Goal: Find specific page/section: Find specific page/section

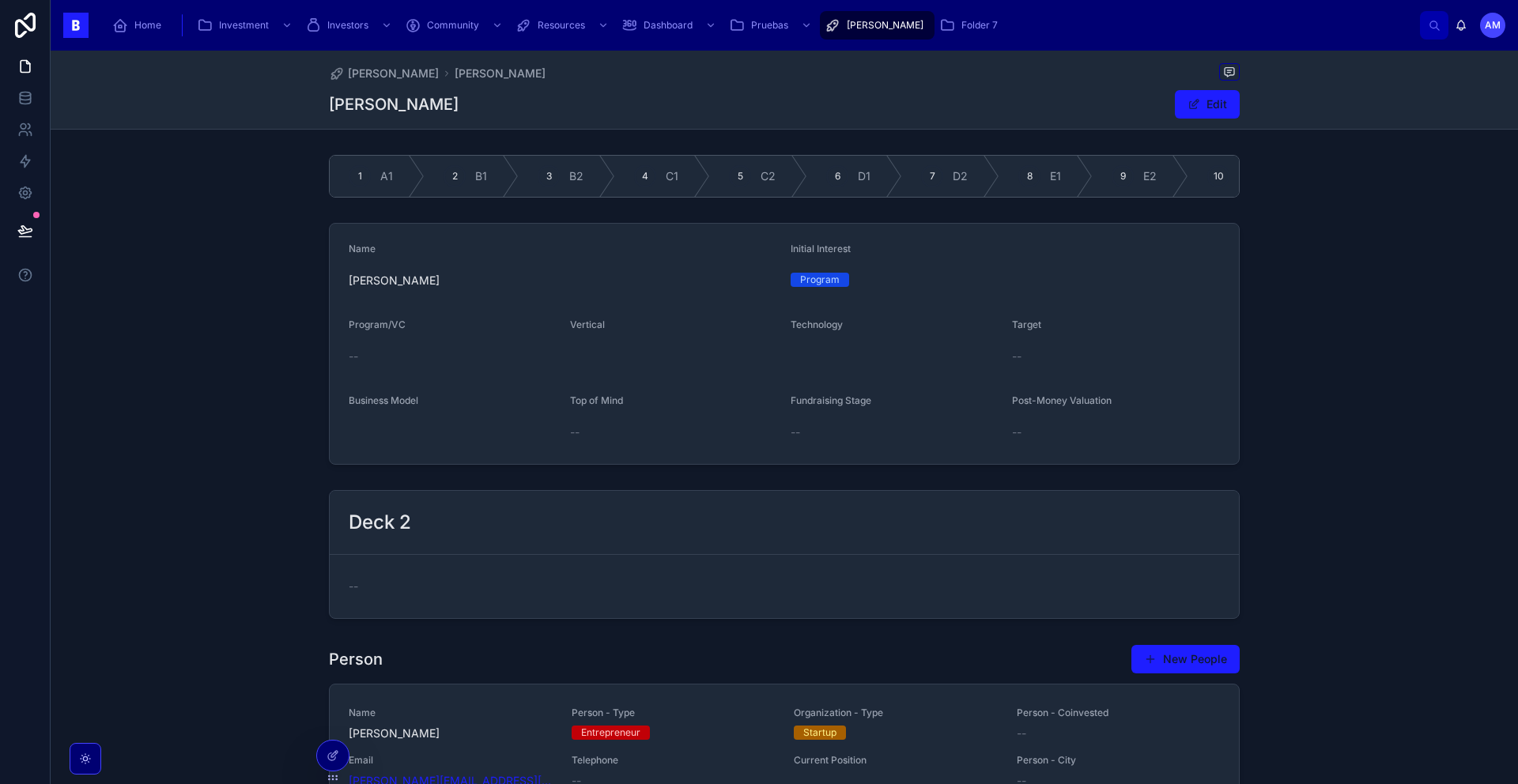
scroll to position [19781, 0]
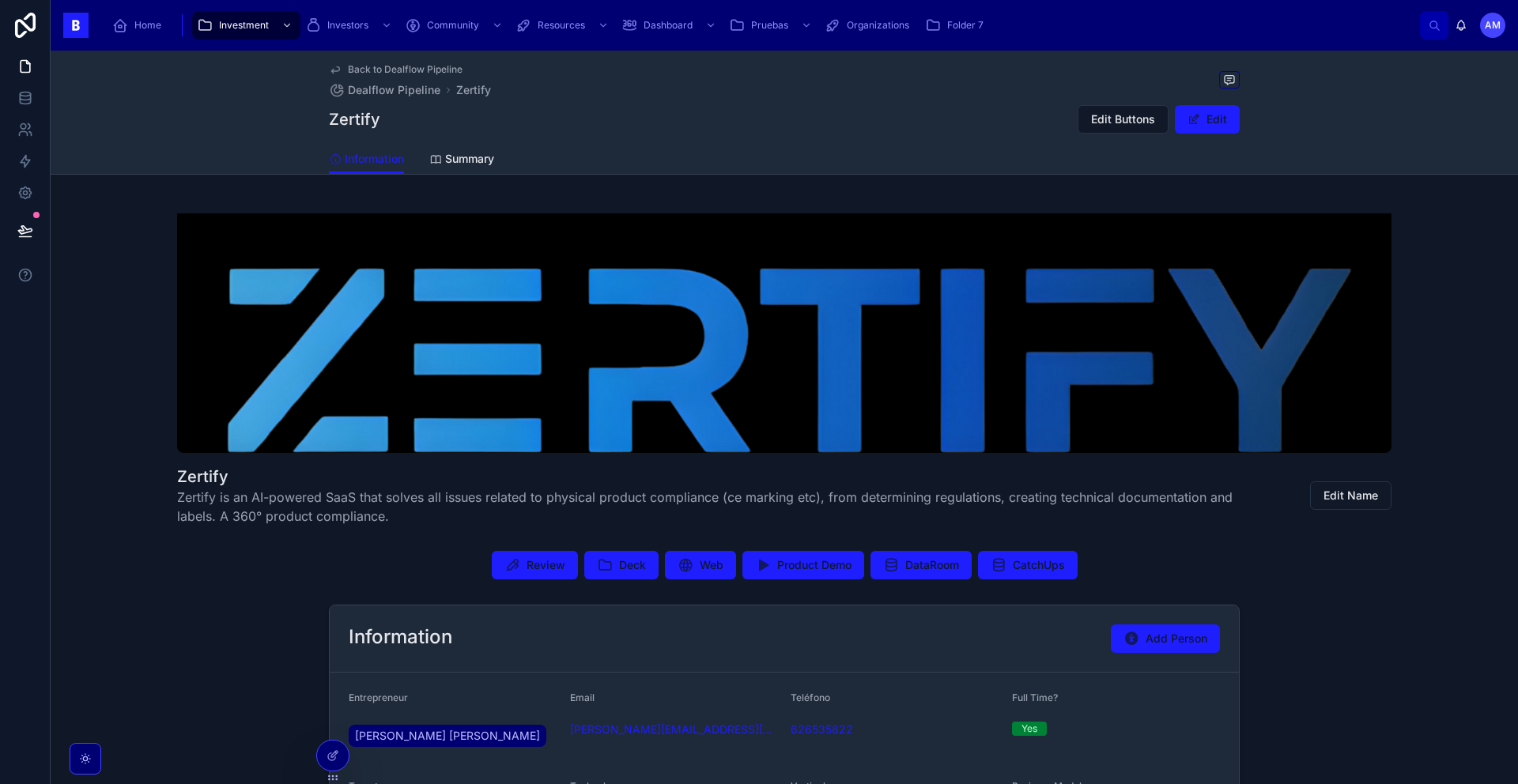
scroll to position [173, 0]
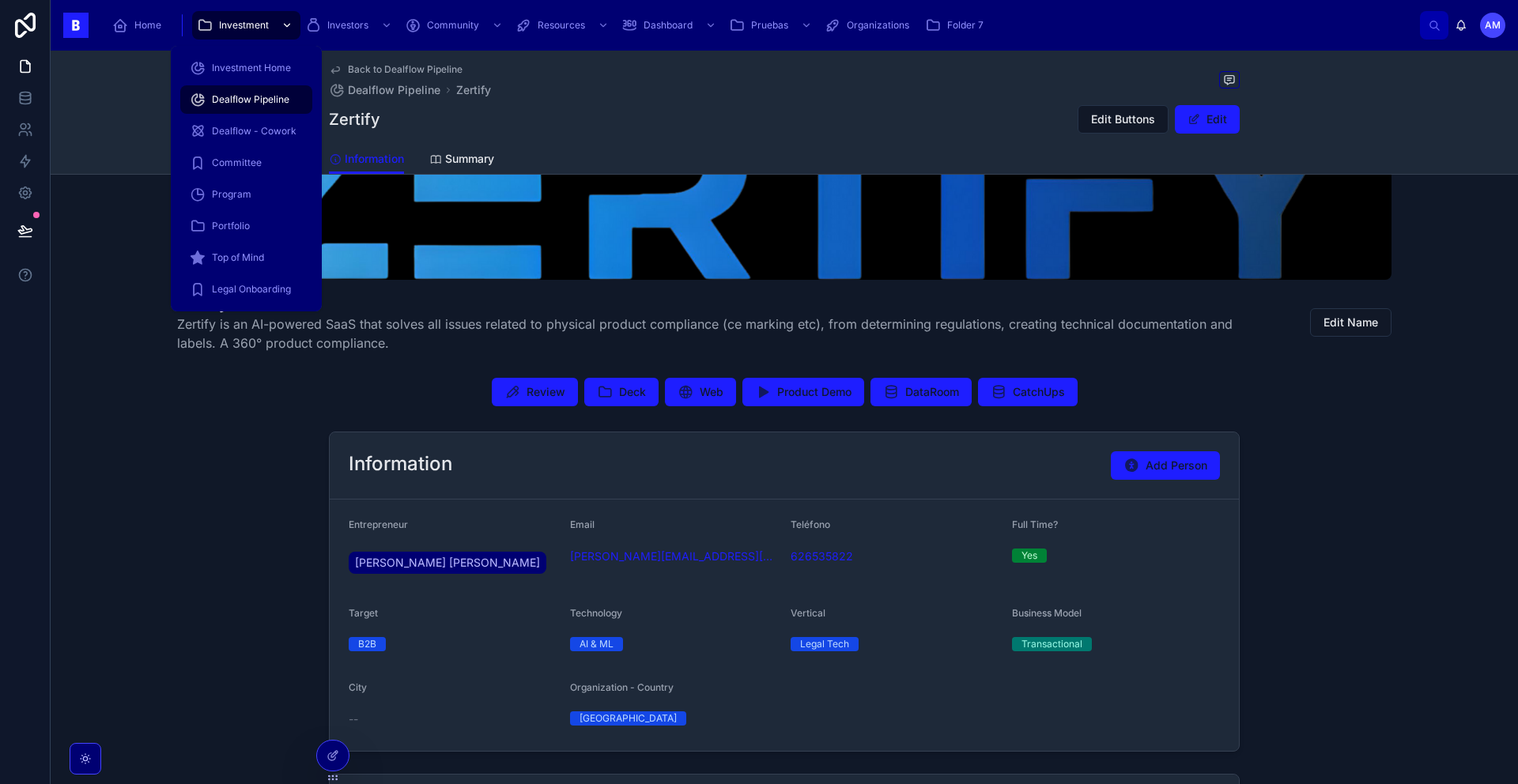
click at [235, 25] on span "Investment" at bounding box center [244, 25] width 50 height 12
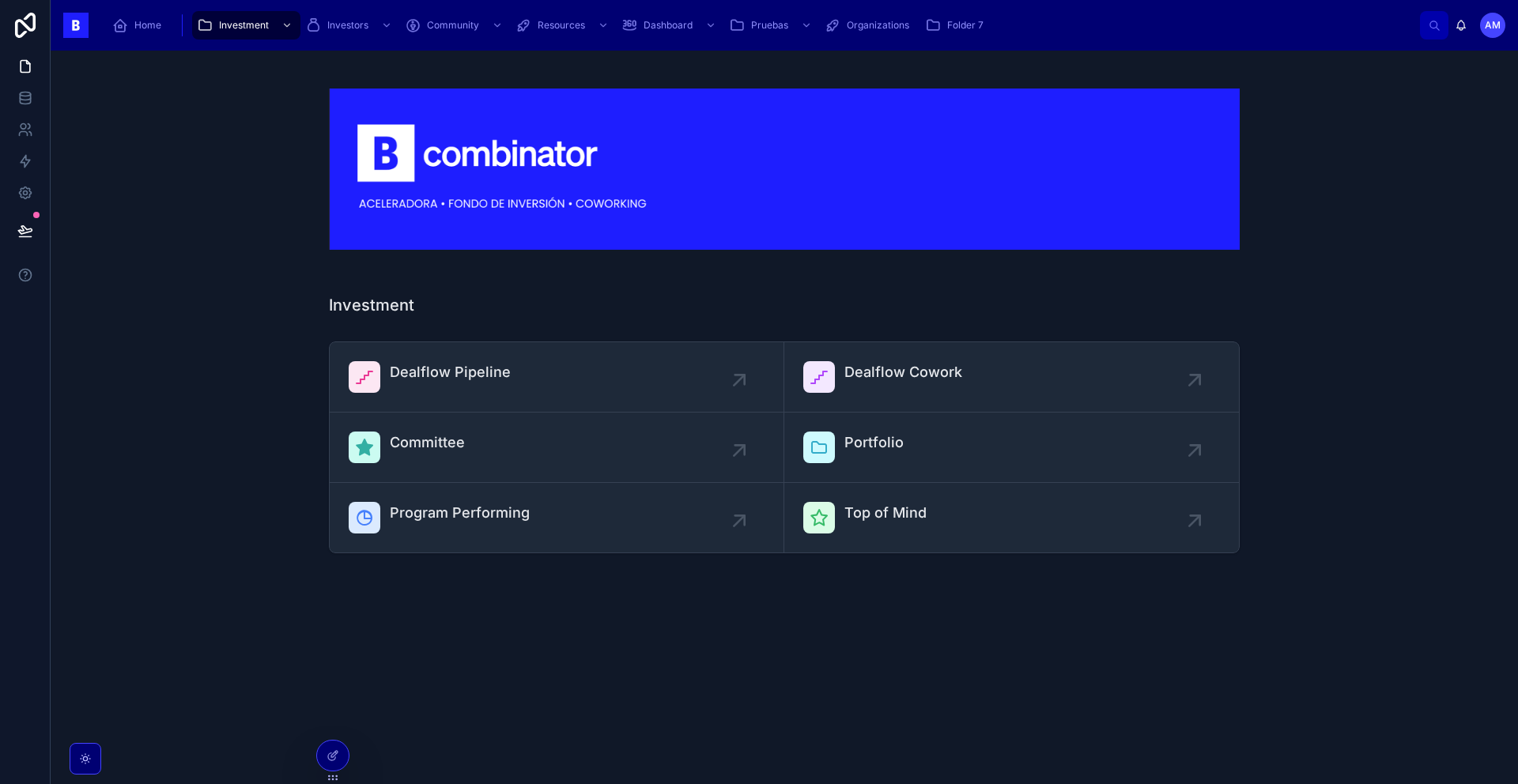
click at [420, 341] on div "Dealflow Pipeline Dealflow Cowork Committee Portfolio Program Performing Top of…" at bounding box center [784, 447] width 911 height 212
click at [413, 368] on span "Dealflow Pipeline" at bounding box center [451, 372] width 121 height 22
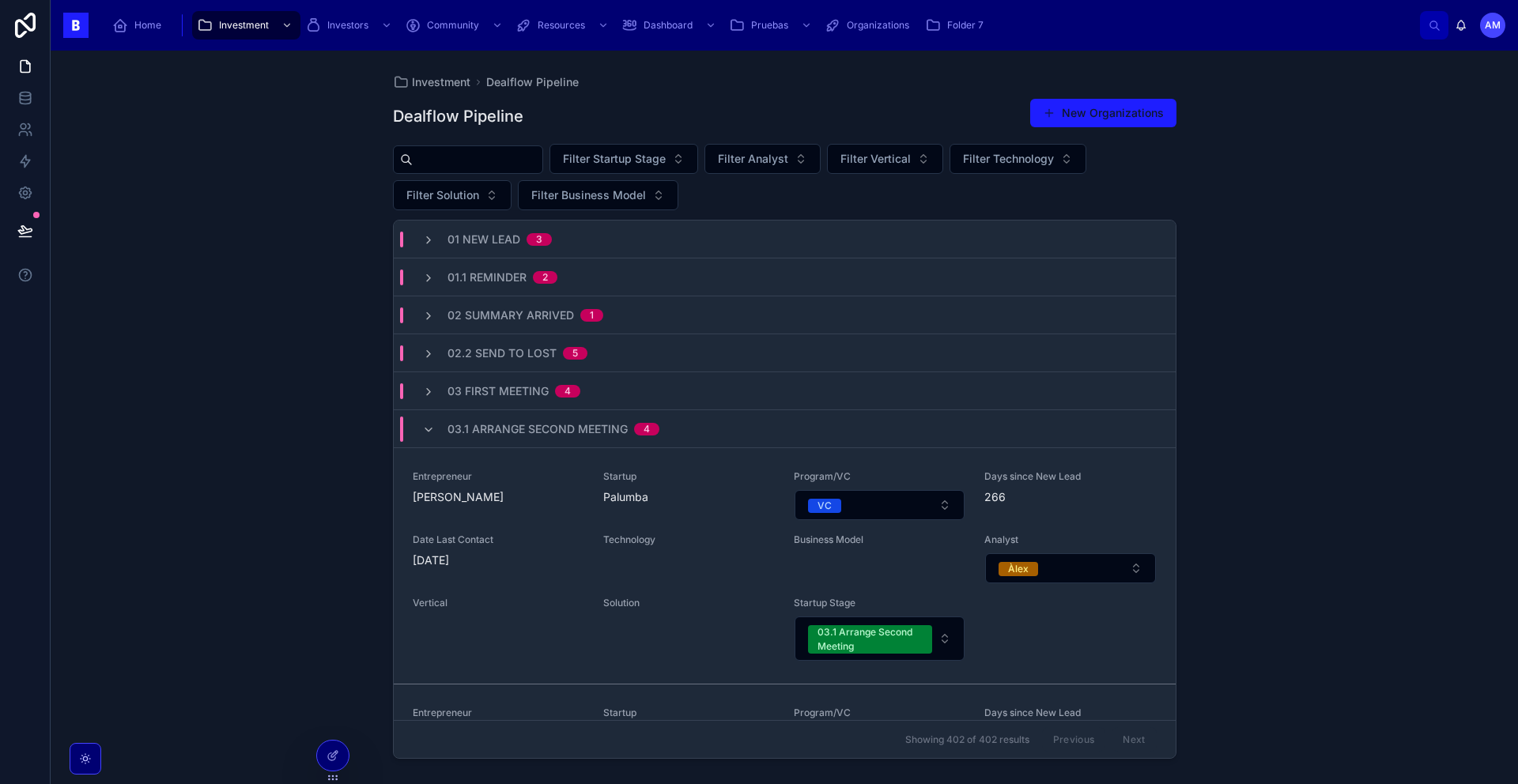
click at [534, 436] on span "03.1 Arrange Second Meeting" at bounding box center [538, 429] width 180 height 16
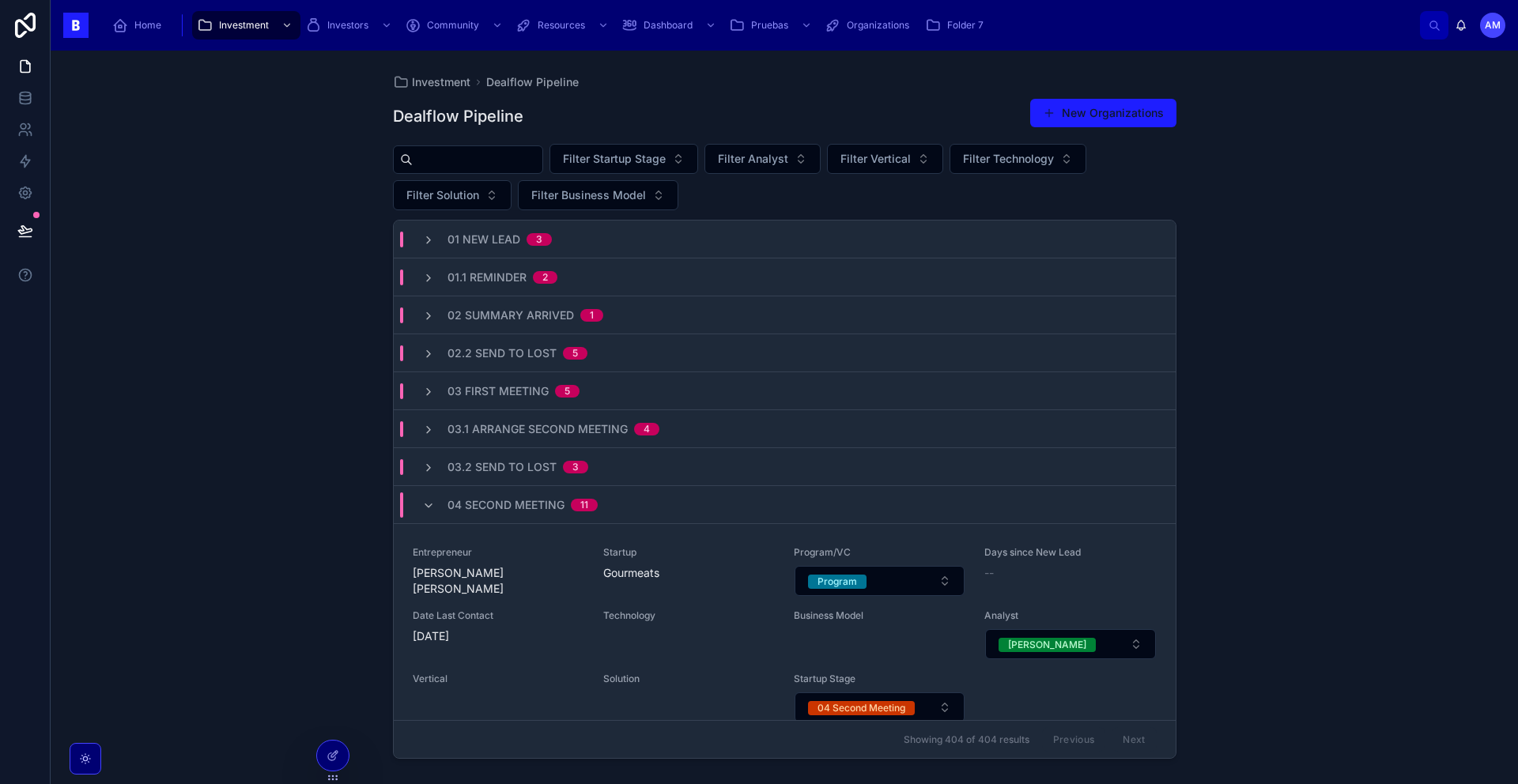
click at [533, 521] on div "04 Second Meeting 11" at bounding box center [785, 505] width 782 height 38
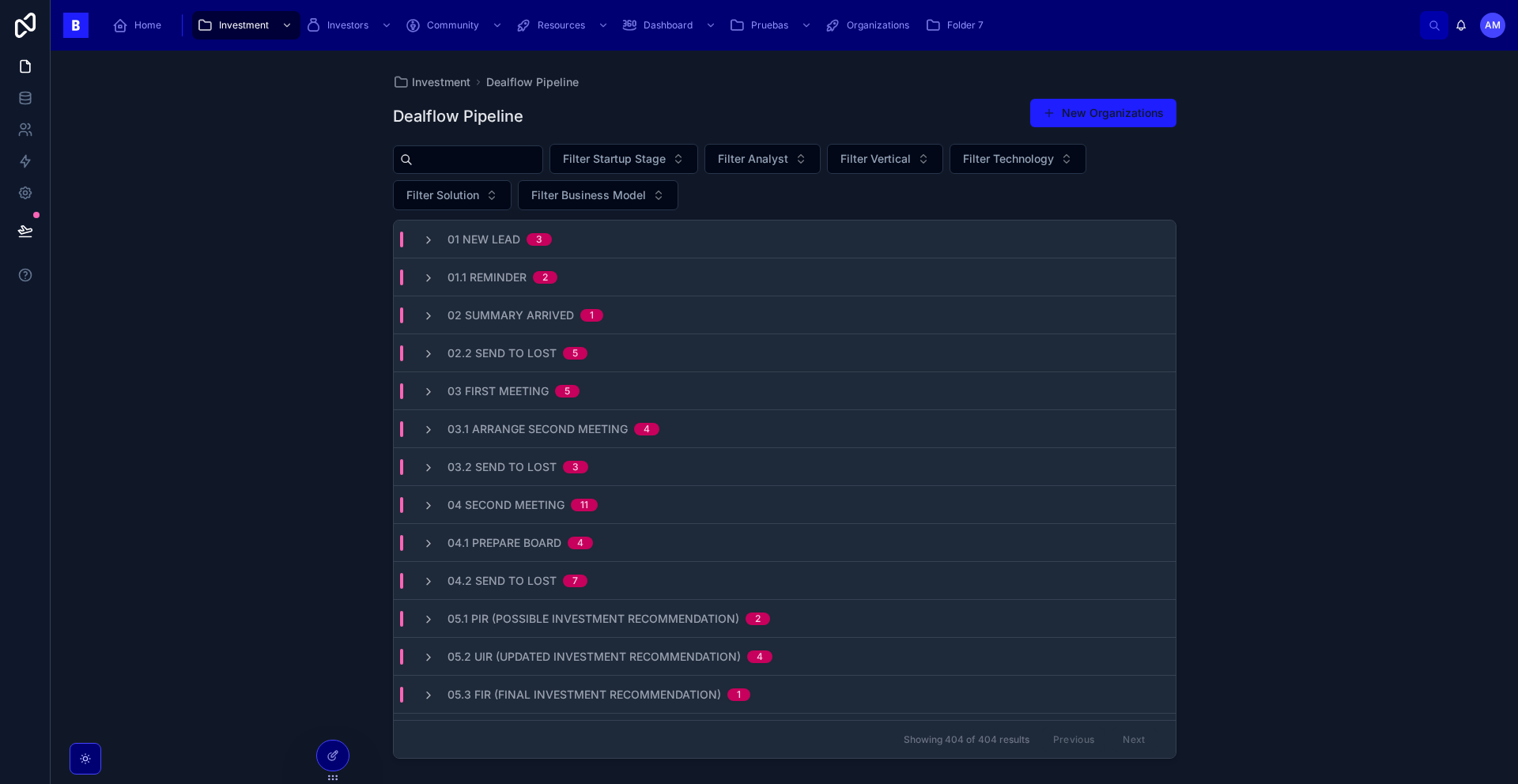
scroll to position [173, 0]
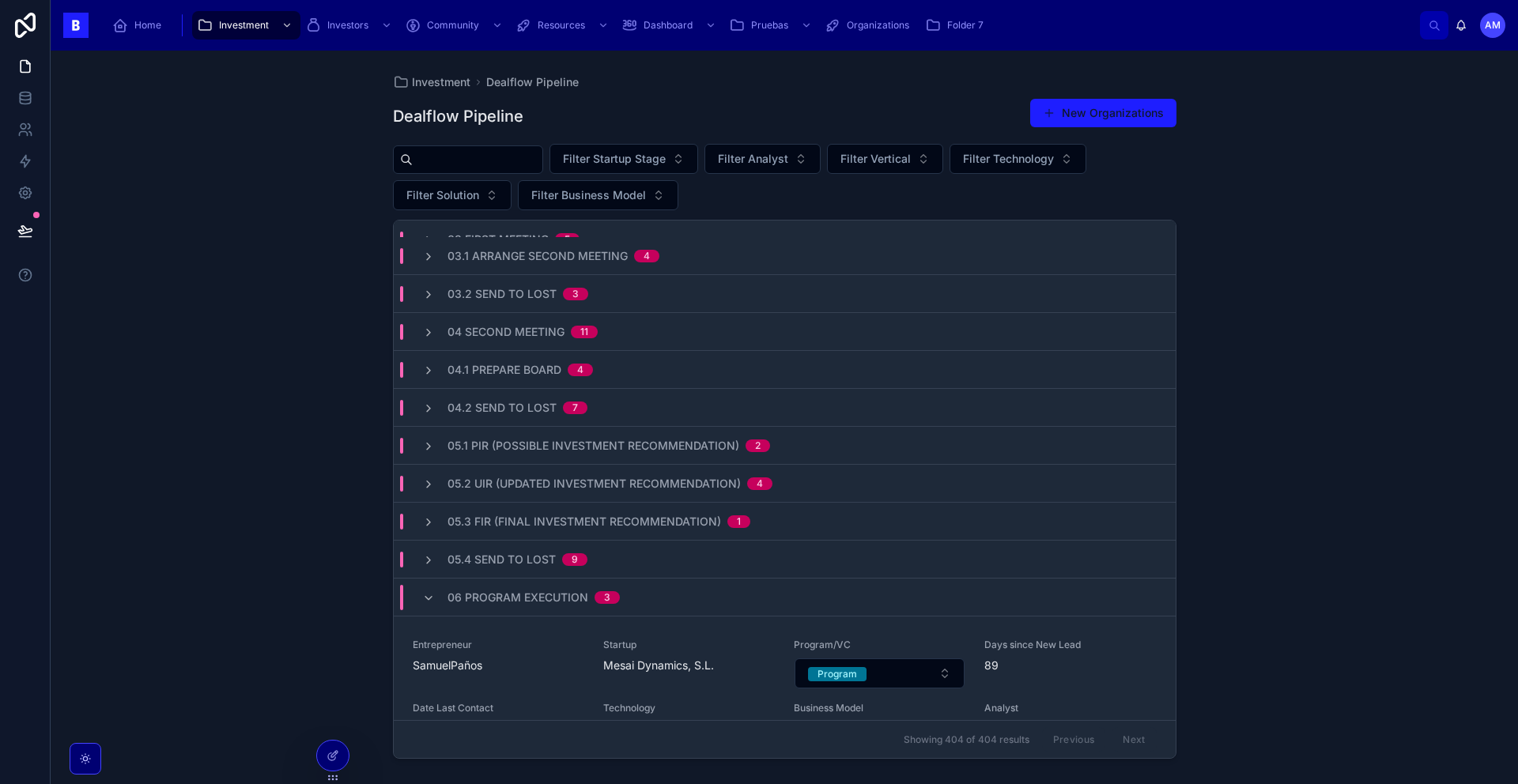
click at [502, 609] on div "06 Program Execution 3" at bounding box center [534, 598] width 172 height 25
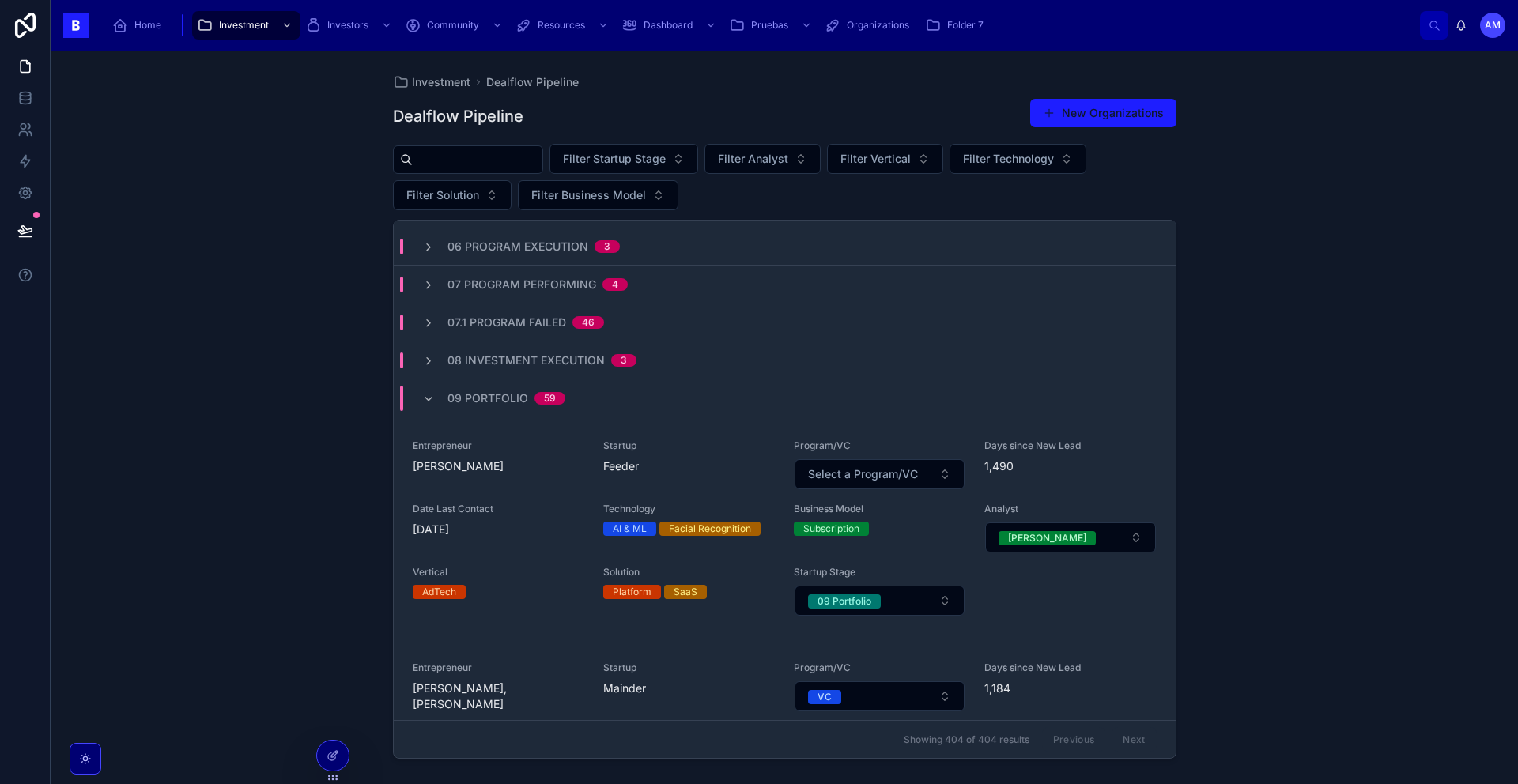
click at [532, 404] on div "09 Portfolio 59" at bounding box center [506, 398] width 118 height 25
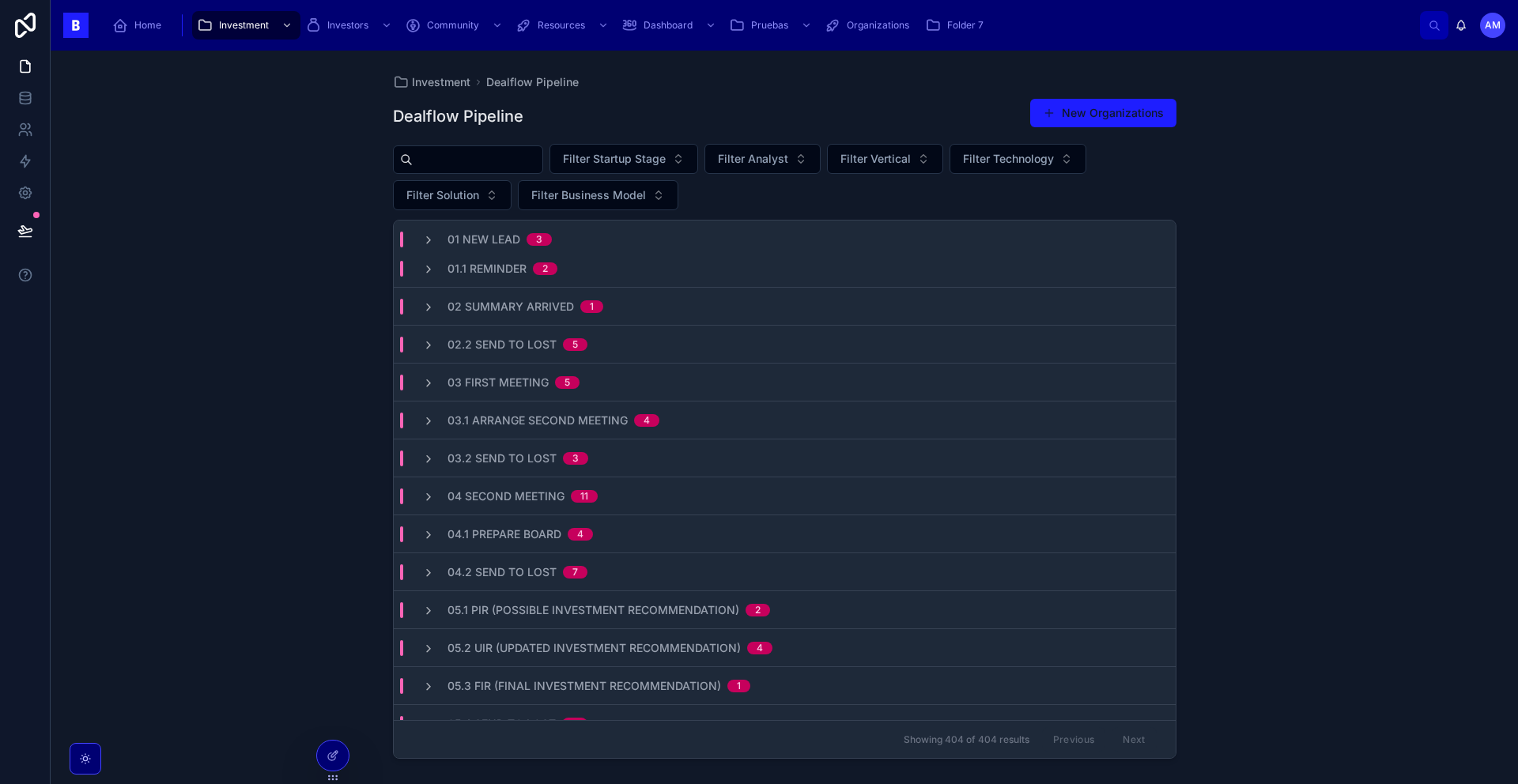
scroll to position [0, 0]
